Goal: Check status: Check status

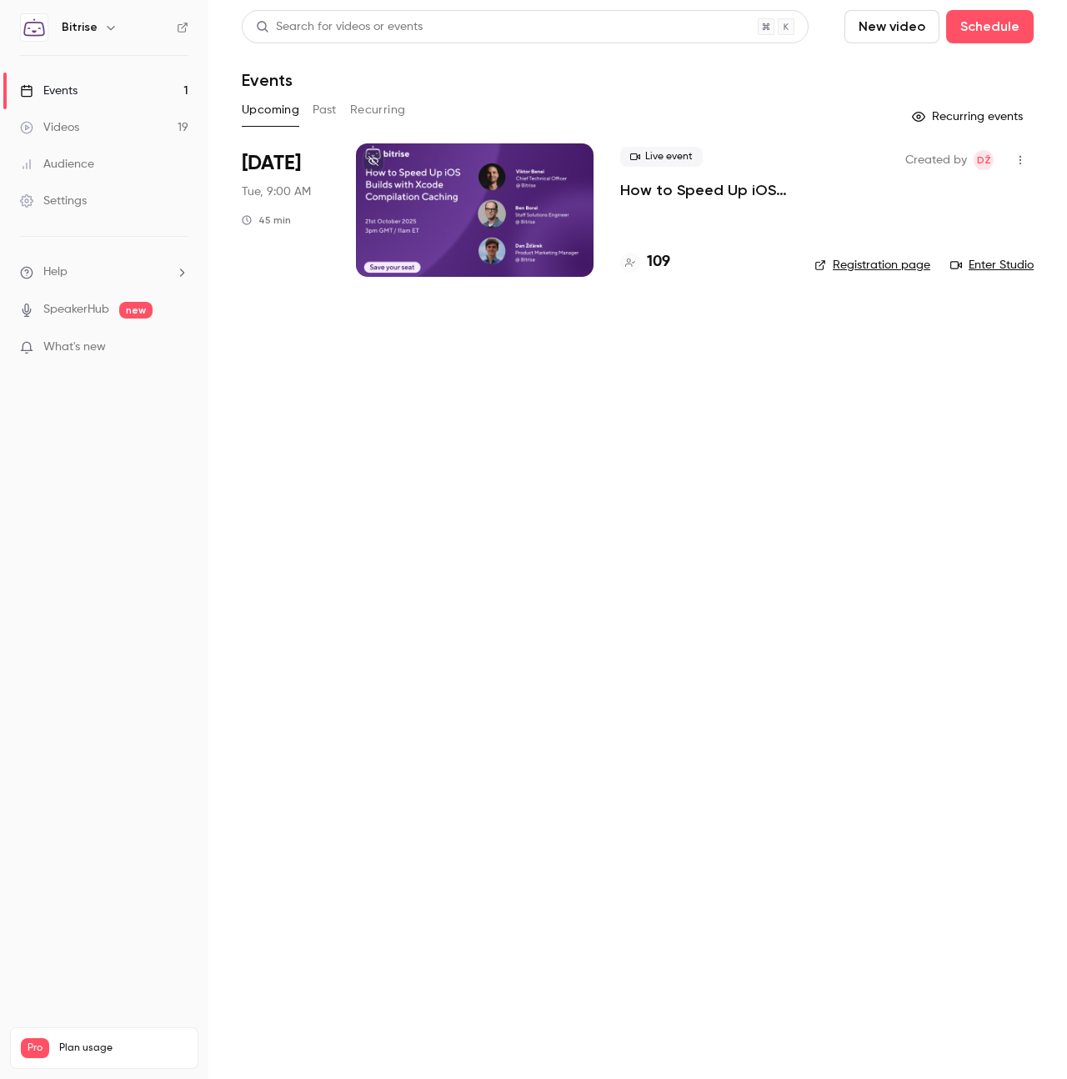
click at [705, 186] on p "How to Speed Up iOS Builds with Xcode 26 Compilation Caching" at bounding box center [704, 190] width 168 height 20
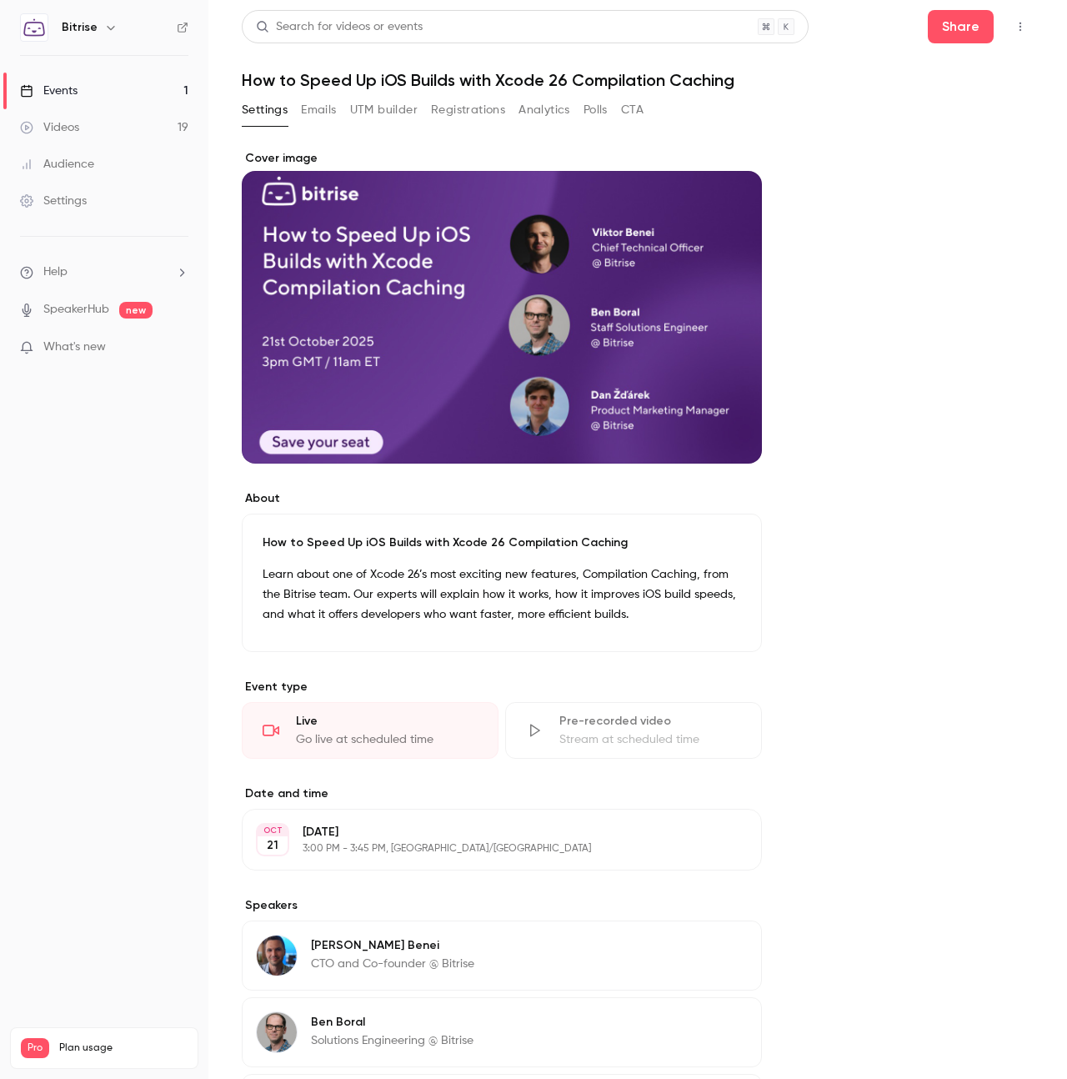
click at [487, 113] on button "Registrations" at bounding box center [468, 110] width 74 height 27
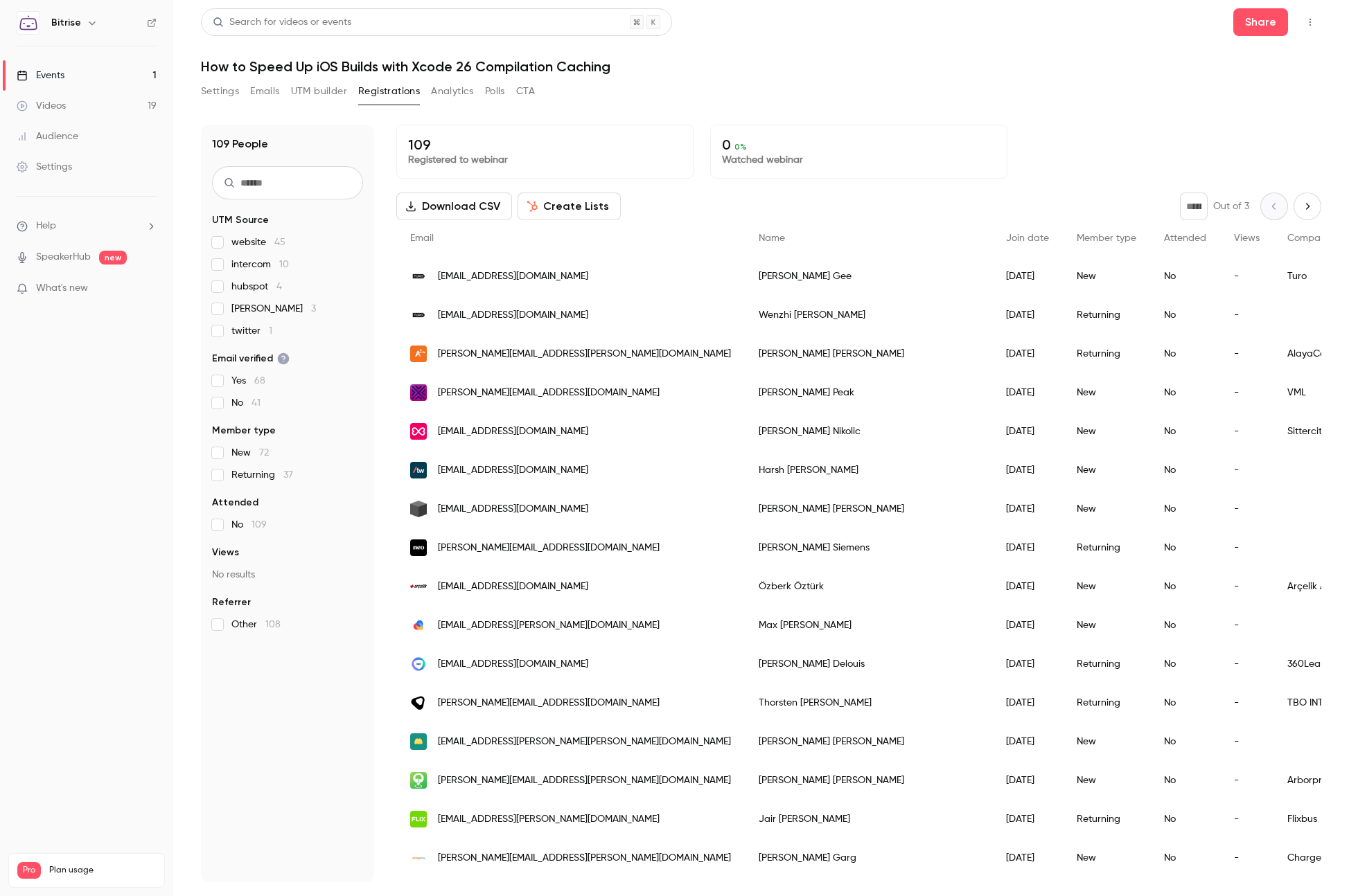
click at [886, 240] on span "Company name" at bounding box center [1322, 238] width 72 height 10
click at [886, 203] on icon "Next page" at bounding box center [1307, 206] width 15 height 11
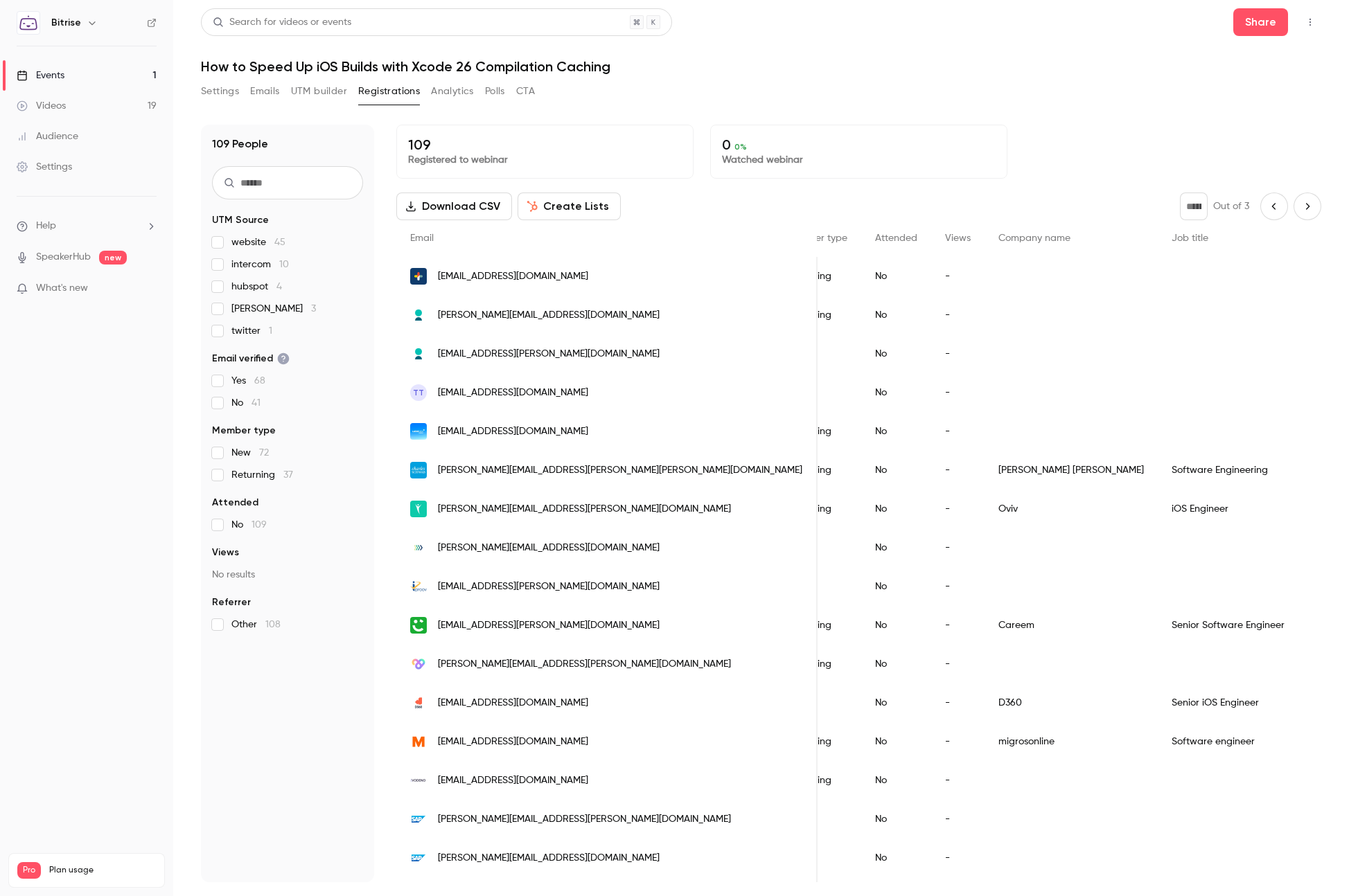
click at [886, 197] on button "Next page" at bounding box center [1307, 206] width 27 height 27
type input "*"
